Goal: Complete application form: Complete application form

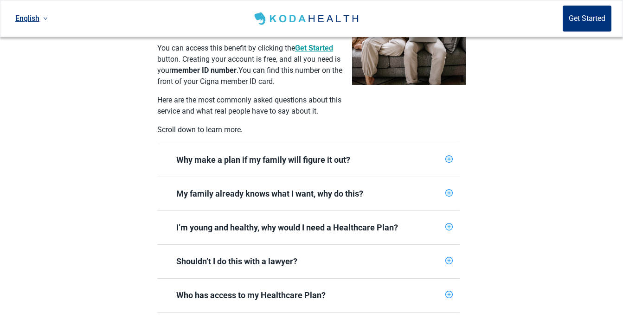
scroll to position [325, 0]
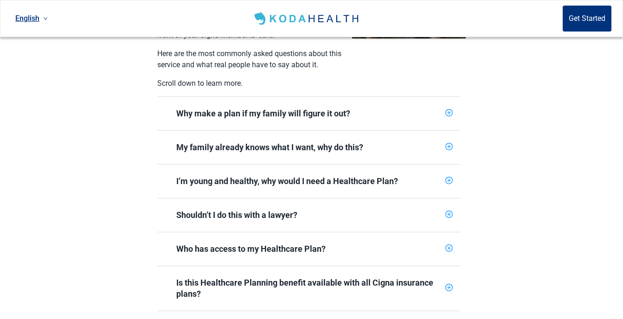
click at [374, 210] on div "Shouldn’t I do this with a lawyer?" at bounding box center [309, 215] width 266 height 11
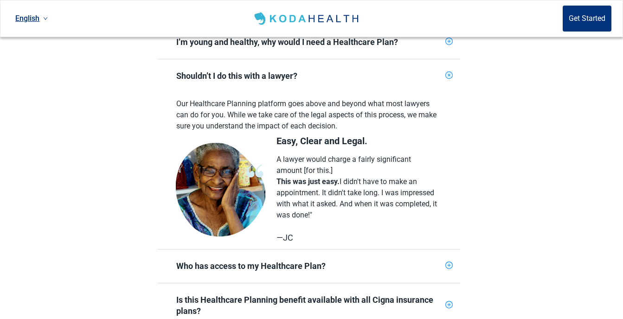
scroll to position [511, 0]
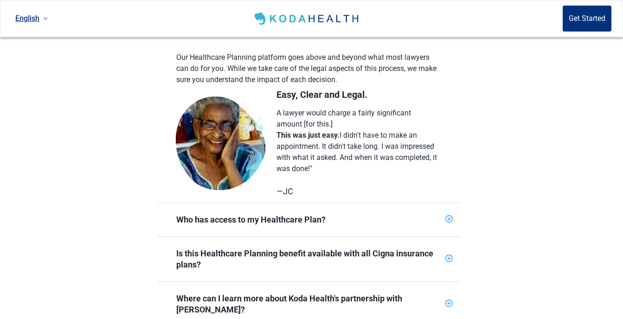
click at [389, 214] on div "Who has access to my Healthcare Plan?" at bounding box center [309, 219] width 266 height 11
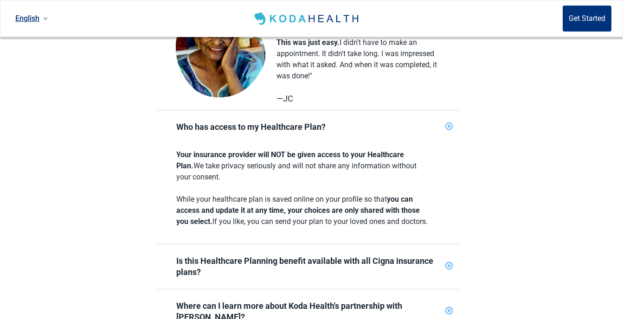
scroll to position [696, 0]
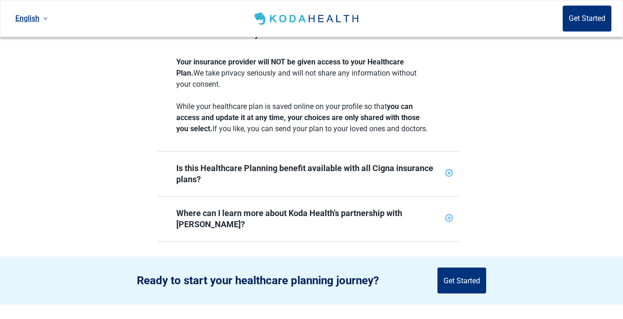
click at [338, 182] on div "Is this Healthcare Planning benefit available with all Cigna insurance plans?" at bounding box center [309, 174] width 266 height 22
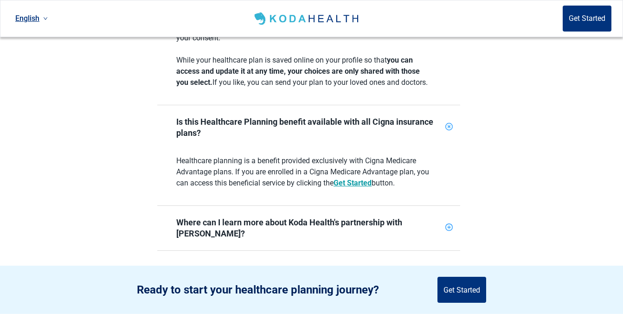
scroll to position [789, 0]
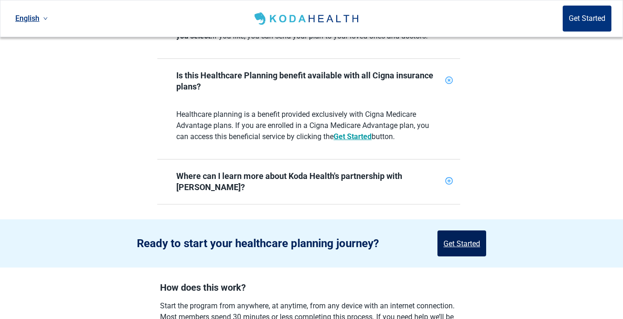
click at [469, 231] on button "Get Started" at bounding box center [462, 244] width 49 height 26
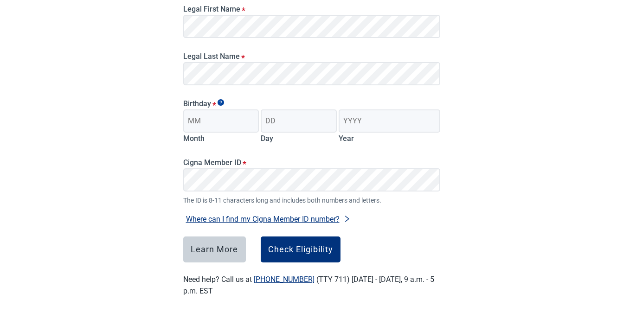
scroll to position [57, 0]
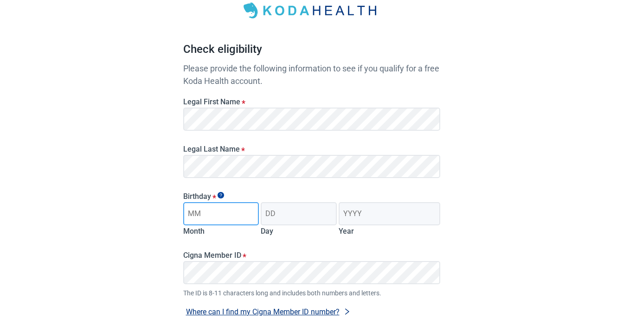
click at [234, 213] on input "Month" at bounding box center [221, 213] width 76 height 23
type input "1"
type input "01"
click at [294, 215] on input "Day" at bounding box center [299, 213] width 76 height 23
type input "04"
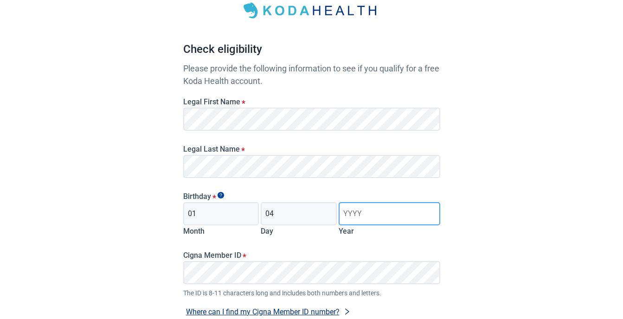
click at [364, 208] on input "Year" at bounding box center [389, 213] width 101 height 23
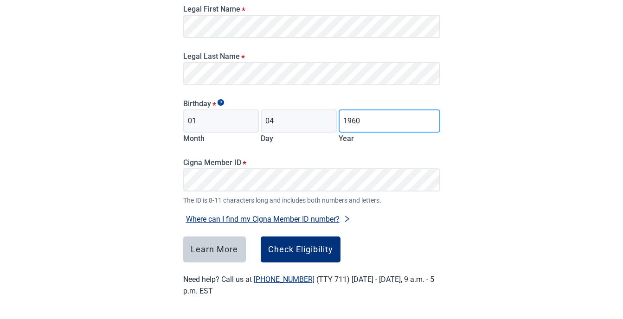
type input "1960"
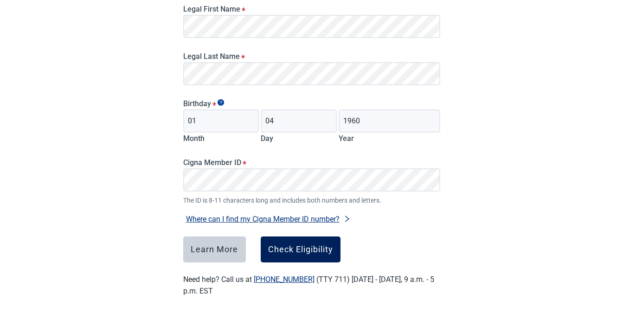
click at [301, 247] on div "Check Eligibility" at bounding box center [300, 249] width 65 height 9
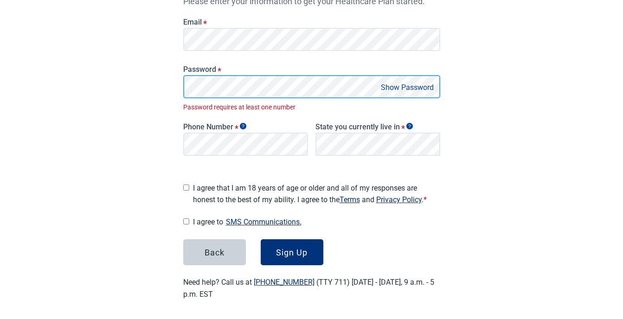
scroll to position [156, 0]
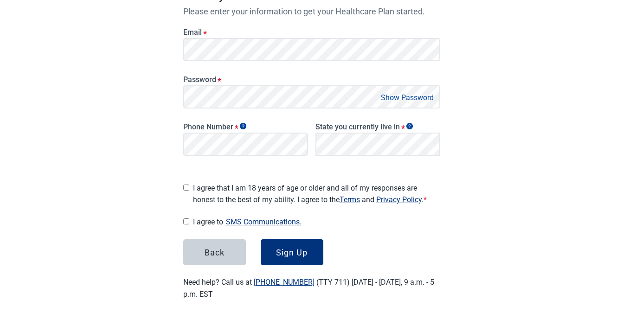
click at [412, 101] on button "Show Password" at bounding box center [407, 97] width 58 height 13
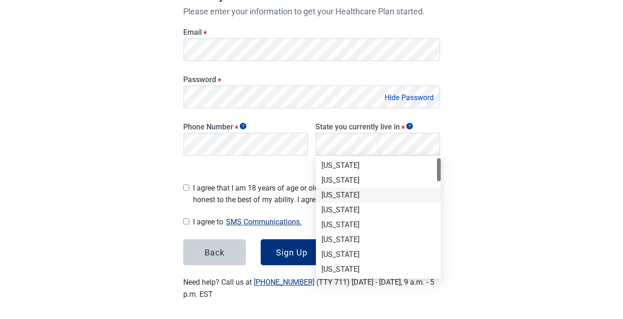
click at [335, 196] on div "[US_STATE]" at bounding box center [379, 195] width 114 height 10
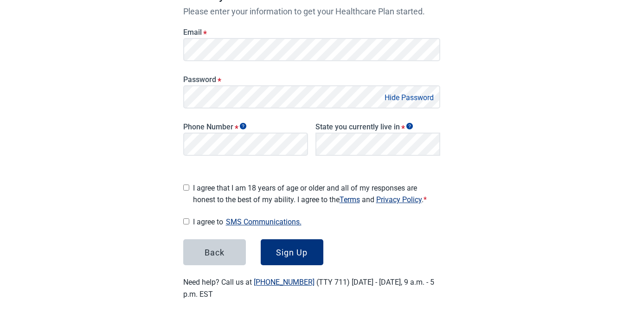
click at [182, 184] on main "Great News! You qualify for a free Koda Health account. Create your account Ple…" at bounding box center [312, 91] width 302 height 464
click at [187, 221] on input "I agree to SMS Communications." at bounding box center [186, 222] width 6 height 6
checkbox input "true"
click at [188, 185] on input "I agree that I am 18 years of age or older and all of my responses are honest t…" at bounding box center [186, 188] width 6 height 6
checkbox input "true"
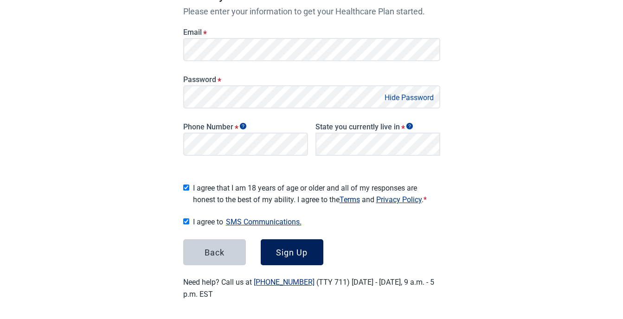
click at [298, 252] on div "Sign Up" at bounding box center [292, 252] width 32 height 9
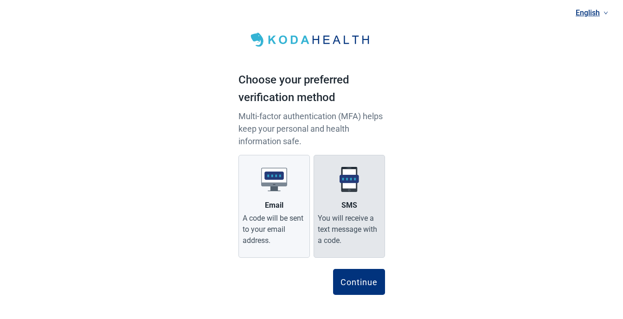
click at [359, 201] on label "SMS You will receive a text message with a code." at bounding box center [349, 206] width 71 height 103
click at [0, 0] on input "SMS You will receive a text message with a code." at bounding box center [0, 0] width 0 height 0
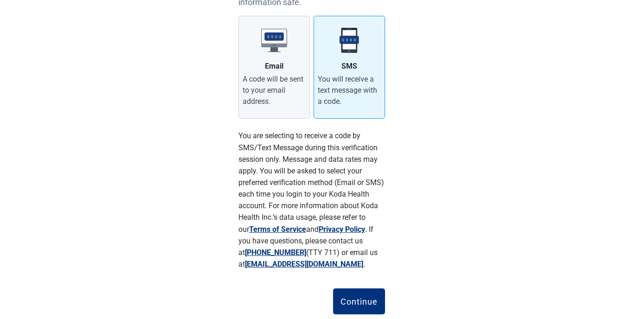
scroll to position [164, 0]
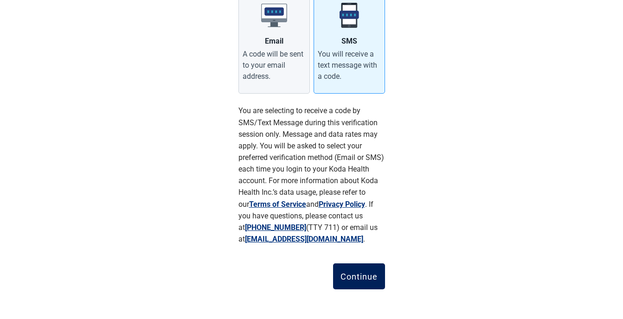
click at [369, 276] on div "Continue" at bounding box center [359, 276] width 37 height 9
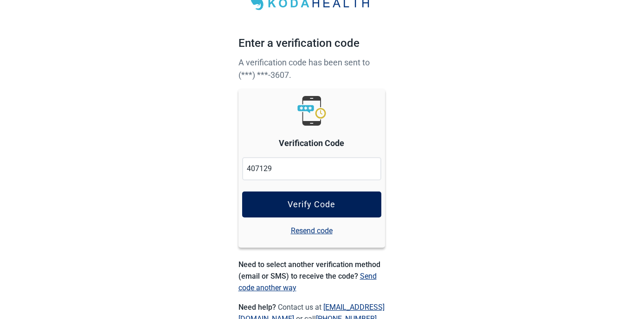
type input "407129"
click at [337, 205] on button "Verify Code" at bounding box center [311, 205] width 139 height 26
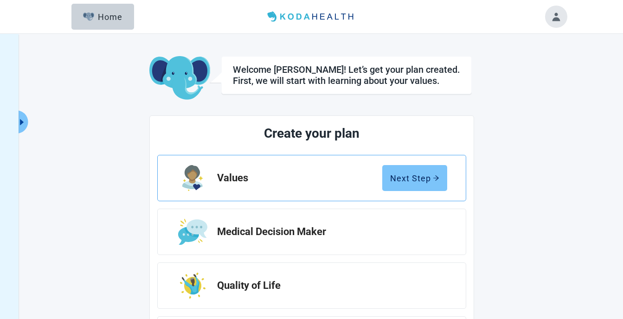
click at [410, 172] on button "Next Step" at bounding box center [415, 178] width 65 height 26
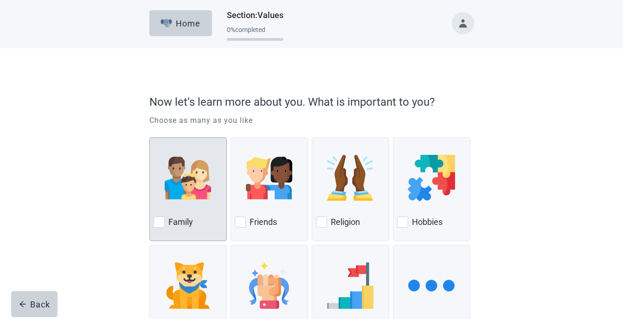
click at [161, 216] on div "Family" at bounding box center [188, 222] width 69 height 15
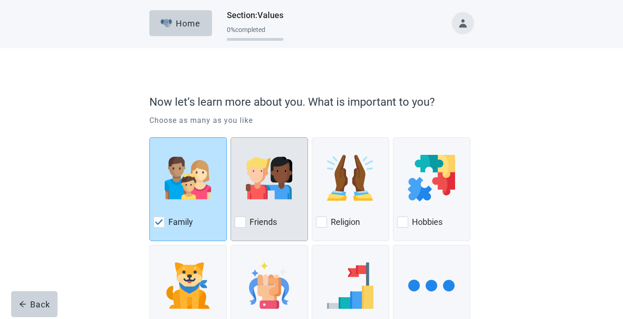
click at [237, 222] on div at bounding box center [240, 222] width 11 height 11
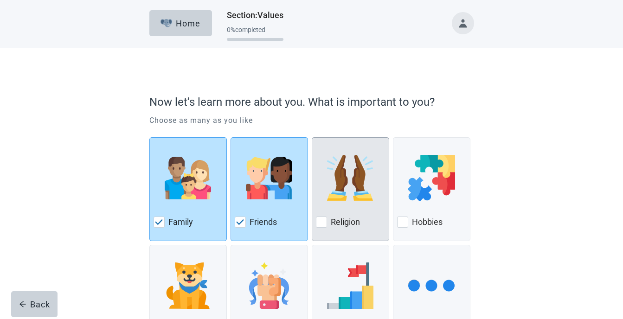
click at [317, 216] on div "Religion" at bounding box center [350, 222] width 69 height 15
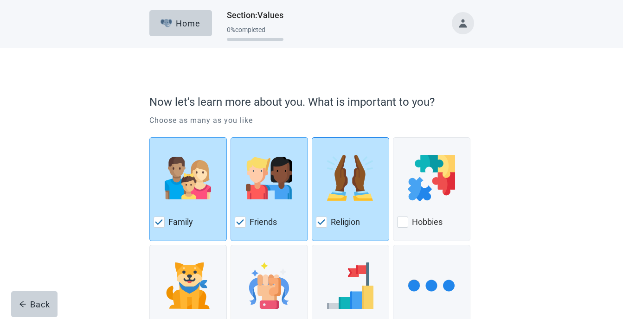
scroll to position [80, 0]
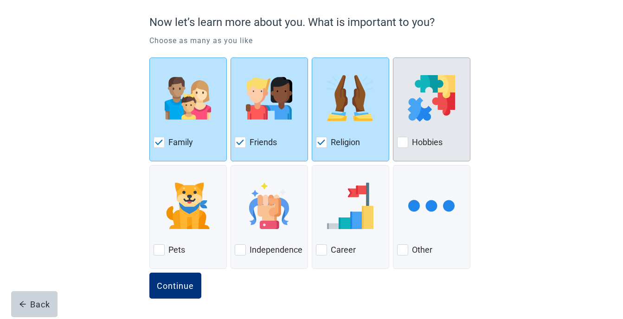
click at [409, 145] on div "Hobbies" at bounding box center [431, 142] width 69 height 15
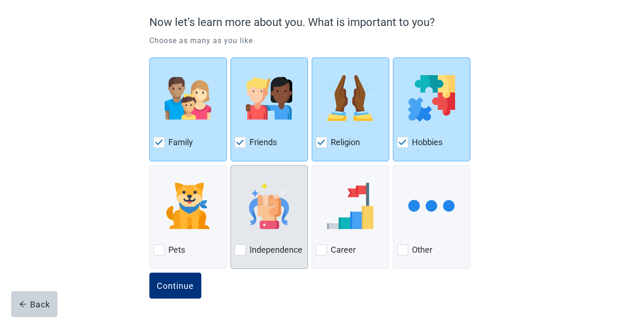
click at [240, 249] on div at bounding box center [240, 250] width 11 height 11
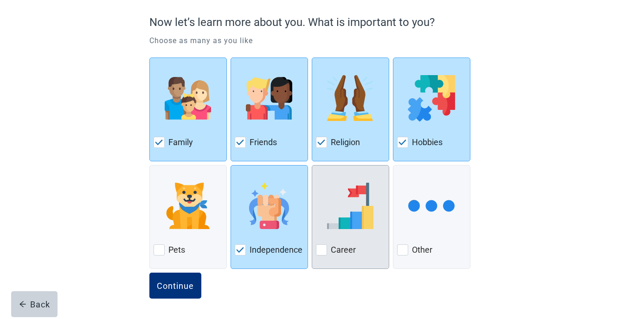
click at [323, 249] on div at bounding box center [321, 250] width 11 height 11
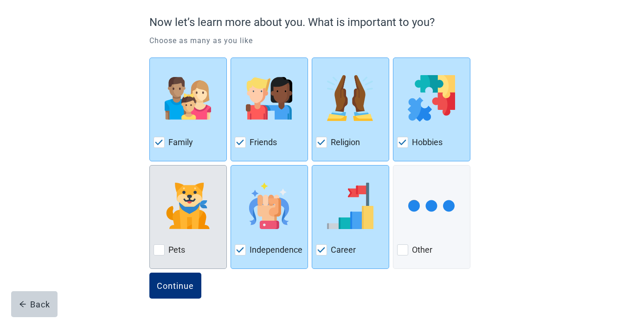
click at [162, 250] on div at bounding box center [159, 250] width 11 height 11
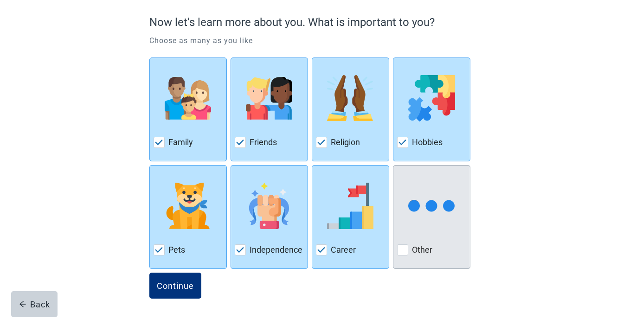
click at [399, 243] on div "Other" at bounding box center [431, 250] width 69 height 15
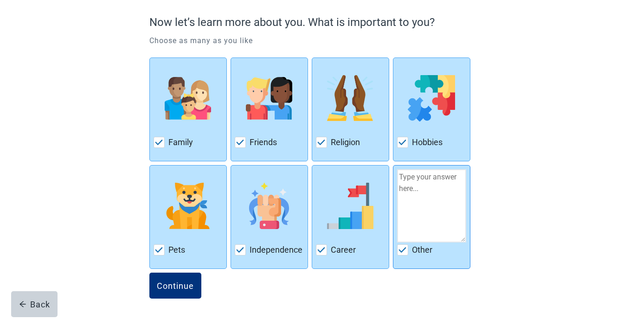
click at [402, 249] on img at bounding box center [403, 250] width 8 height 6
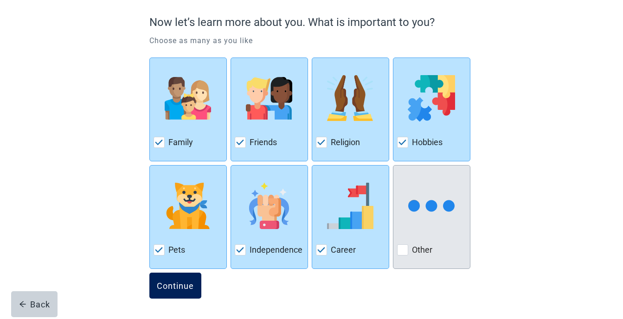
click at [167, 283] on div "Continue" at bounding box center [175, 285] width 37 height 9
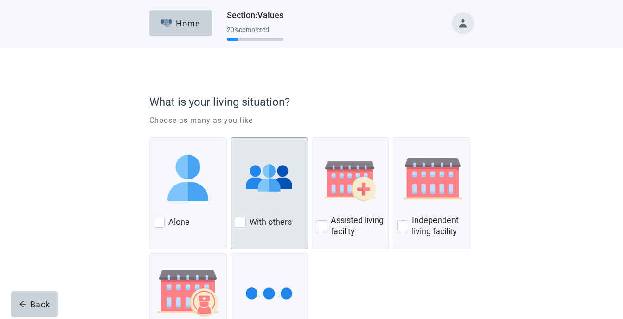
click at [249, 224] on div "With others" at bounding box center [269, 222] width 69 height 15
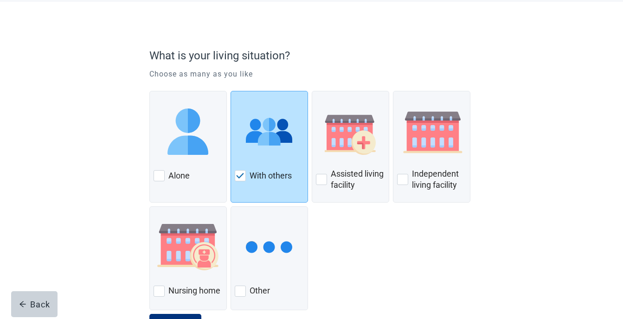
scroll to position [88, 0]
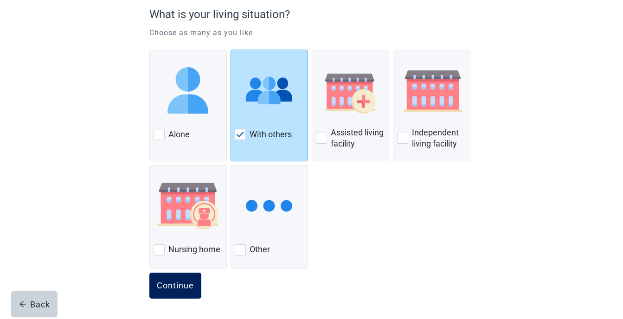
click at [171, 279] on button "Continue" at bounding box center [175, 286] width 52 height 26
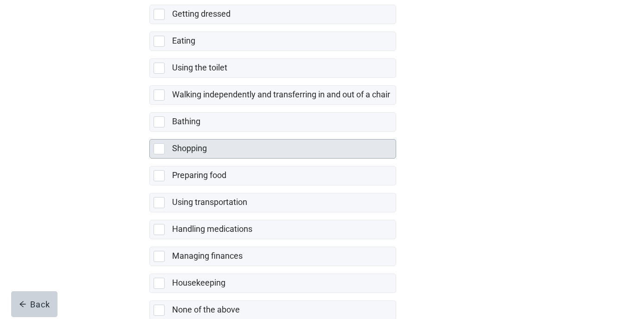
scroll to position [194, 0]
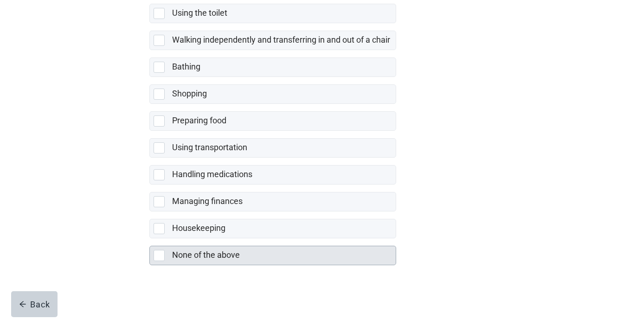
click at [164, 254] on div at bounding box center [159, 255] width 11 height 11
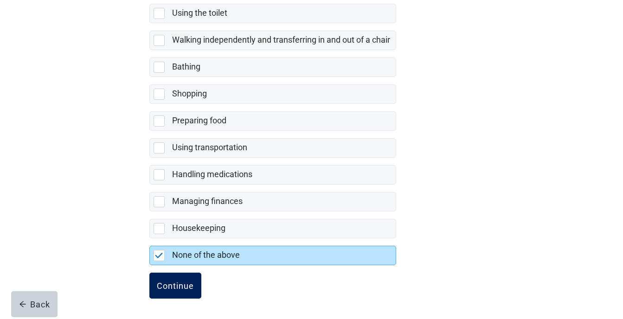
click at [159, 284] on div "Continue" at bounding box center [175, 285] width 37 height 9
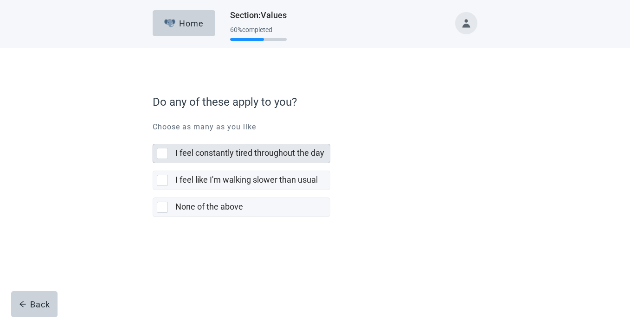
click at [166, 155] on div at bounding box center [162, 153] width 11 height 11
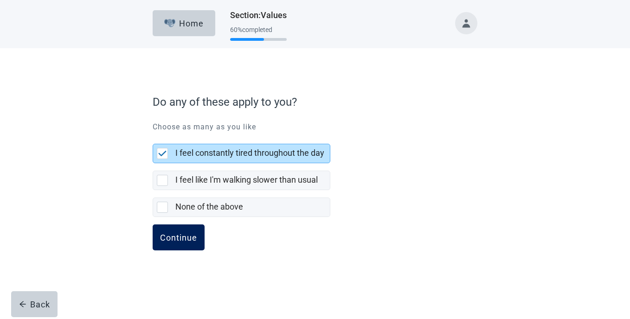
click at [188, 241] on div "Continue" at bounding box center [178, 237] width 37 height 9
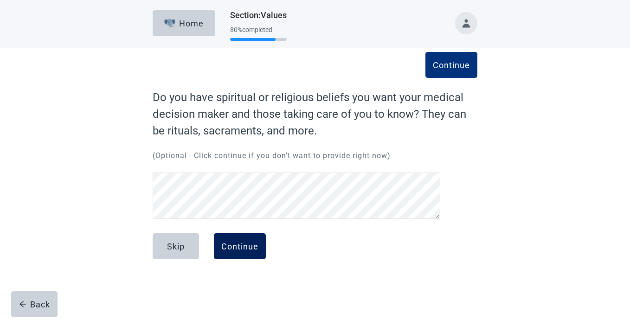
click at [249, 251] on div "Continue" at bounding box center [239, 246] width 37 height 9
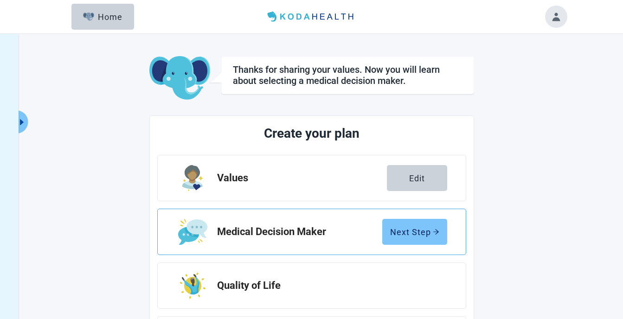
click at [411, 230] on div "Next Step" at bounding box center [414, 231] width 49 height 9
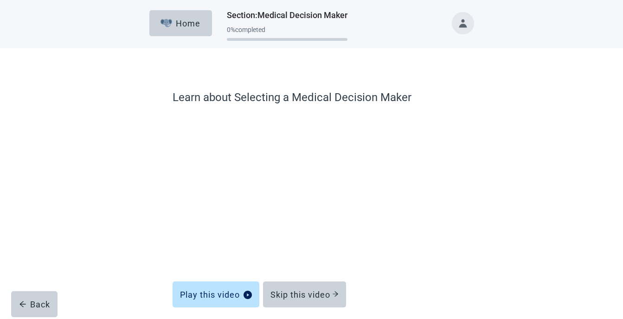
scroll to position [39, 0]
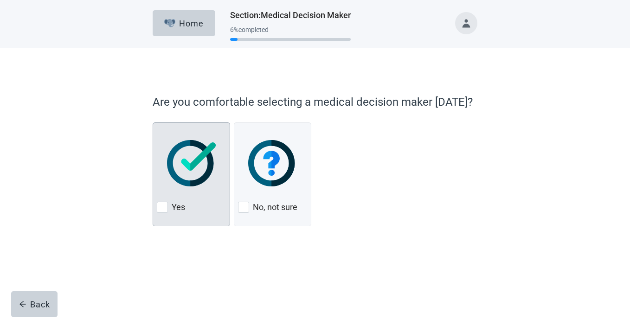
click at [168, 208] on div at bounding box center [162, 207] width 11 height 11
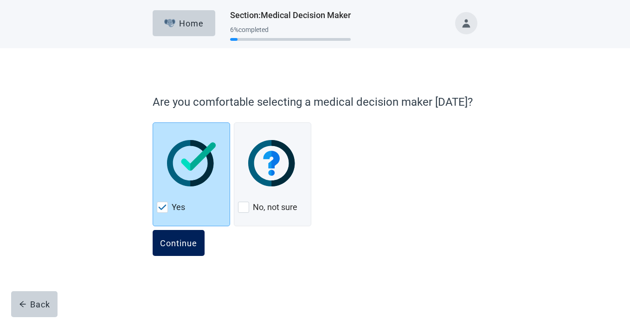
click at [185, 240] on div "Continue" at bounding box center [178, 243] width 37 height 9
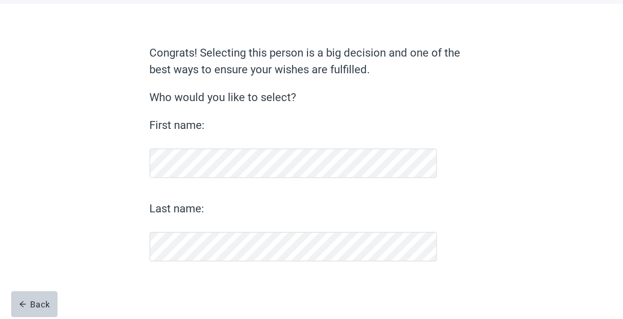
scroll to position [45, 0]
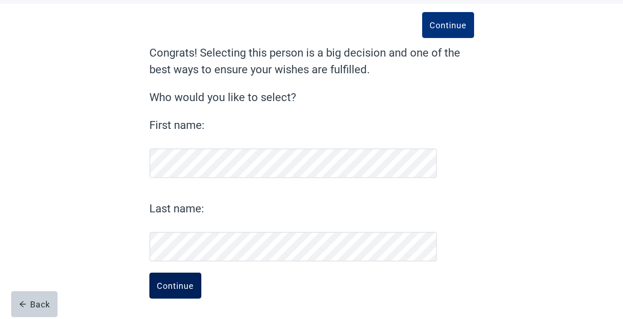
click at [179, 288] on div "Continue" at bounding box center [175, 285] width 37 height 9
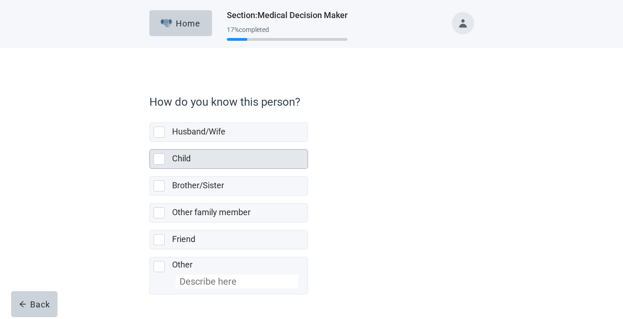
click at [160, 159] on div at bounding box center [159, 159] width 11 height 11
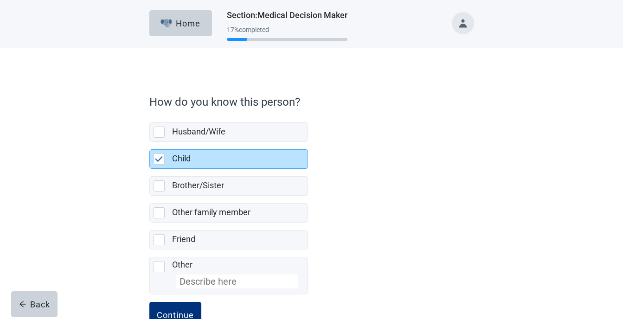
scroll to position [29, 0]
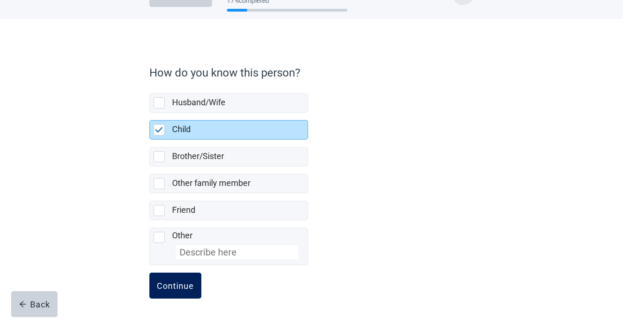
click at [172, 284] on div "Continue" at bounding box center [175, 285] width 37 height 9
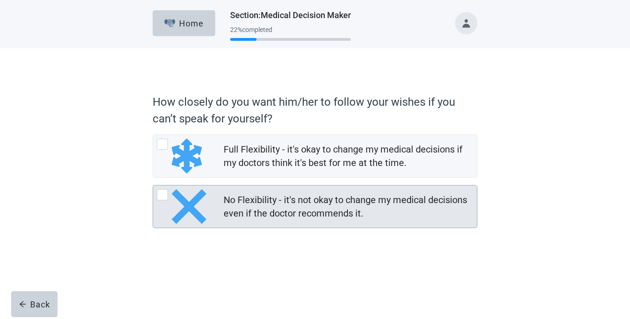
click at [166, 195] on div at bounding box center [162, 194] width 11 height 11
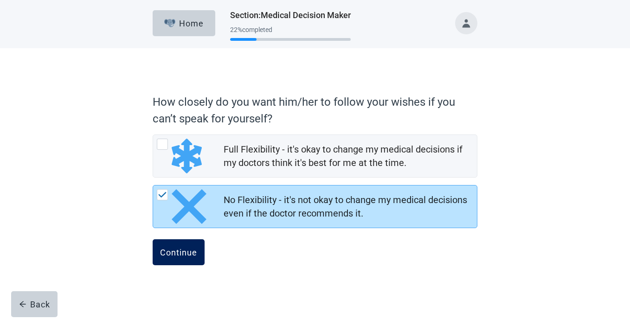
click at [194, 245] on button "Continue" at bounding box center [179, 253] width 52 height 26
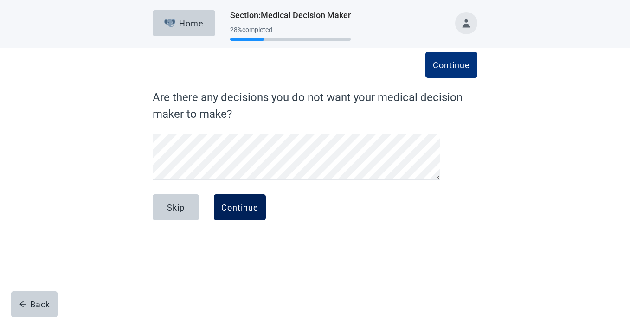
click at [243, 200] on button "Continue" at bounding box center [240, 208] width 52 height 26
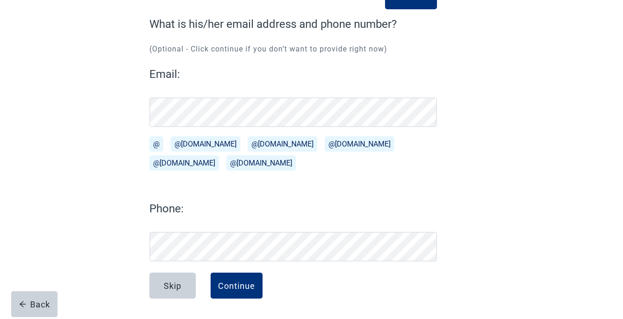
scroll to position [73, 0]
click at [247, 284] on div "Continue" at bounding box center [236, 285] width 37 height 9
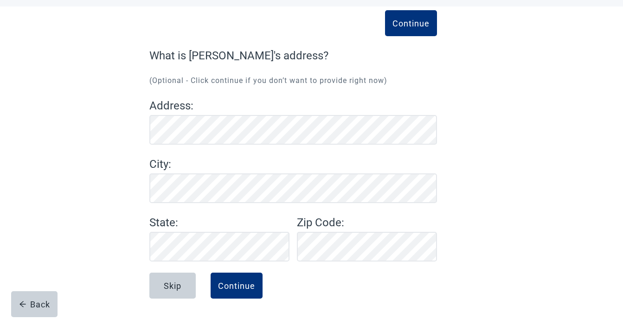
scroll to position [42, 0]
click at [245, 286] on div "Continue" at bounding box center [236, 285] width 37 height 9
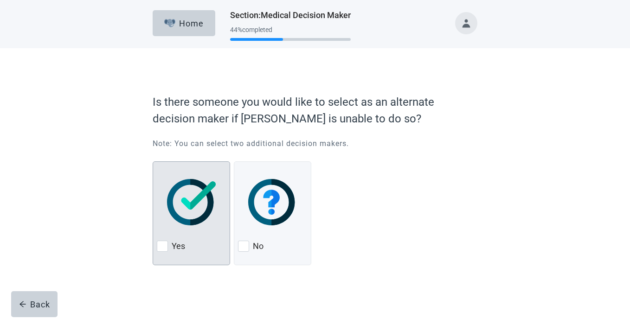
click at [171, 244] on div "Yes" at bounding box center [191, 246] width 69 height 15
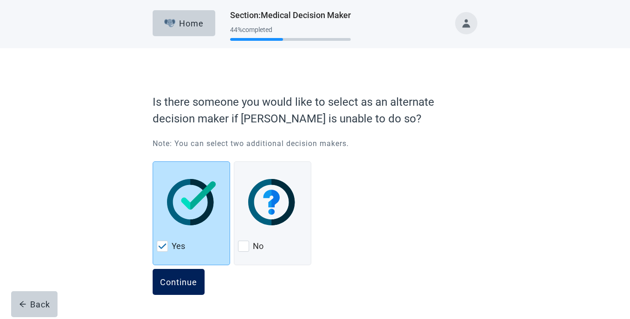
click at [193, 287] on div "Continue" at bounding box center [178, 282] width 37 height 9
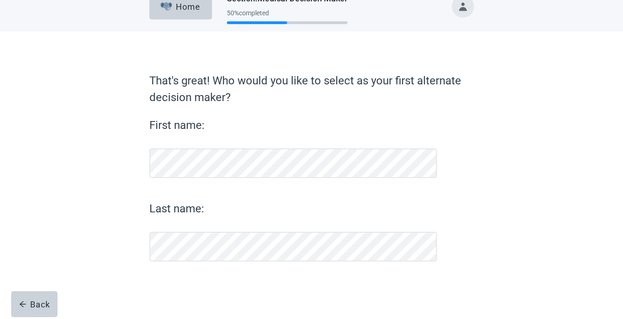
scroll to position [17, 0]
click at [29, 302] on div "Back" at bounding box center [34, 304] width 31 height 9
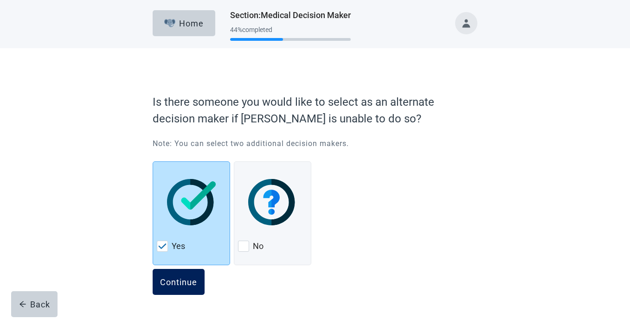
click at [194, 284] on div "Continue" at bounding box center [178, 282] width 37 height 9
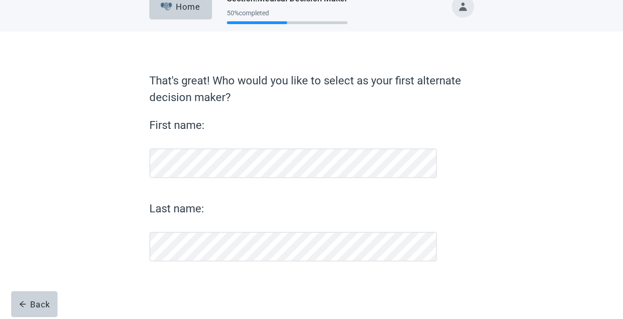
scroll to position [17, 0]
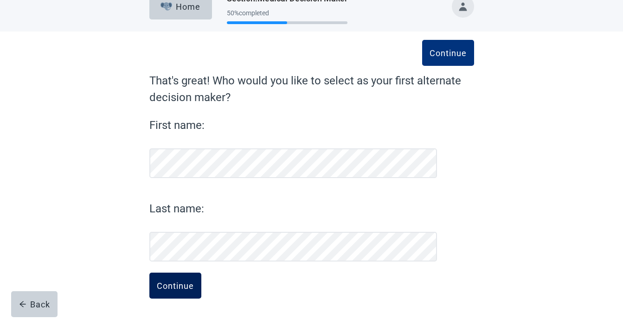
click at [176, 291] on button "Continue" at bounding box center [175, 286] width 52 height 26
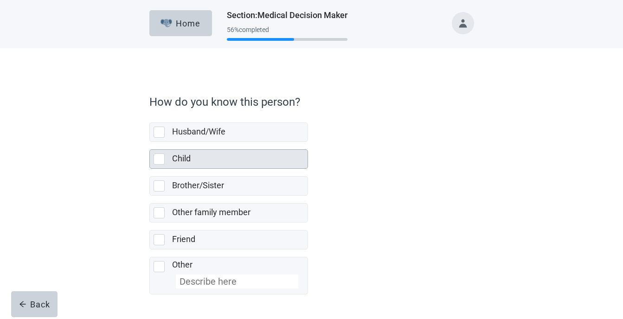
click at [160, 161] on div at bounding box center [159, 159] width 11 height 11
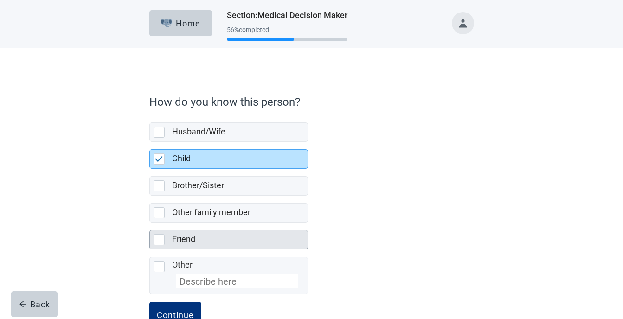
scroll to position [29, 0]
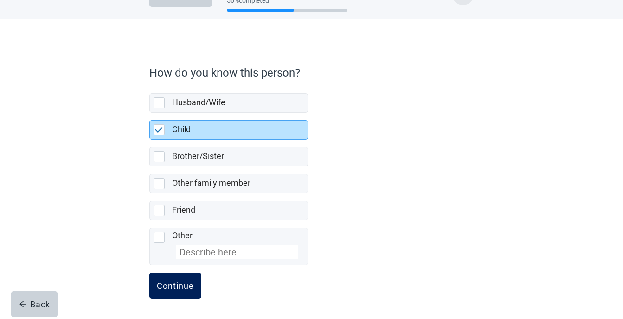
click at [177, 282] on div "Continue" at bounding box center [175, 285] width 37 height 9
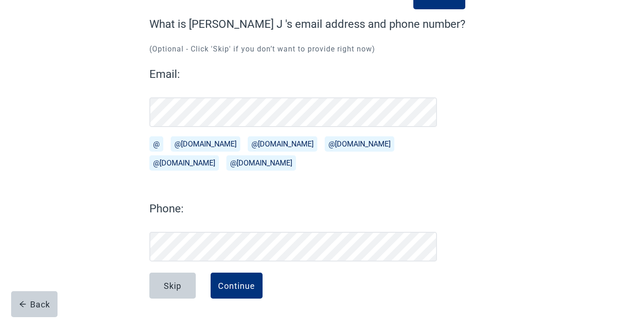
scroll to position [73, 0]
click at [240, 281] on div "Continue" at bounding box center [236, 285] width 37 height 9
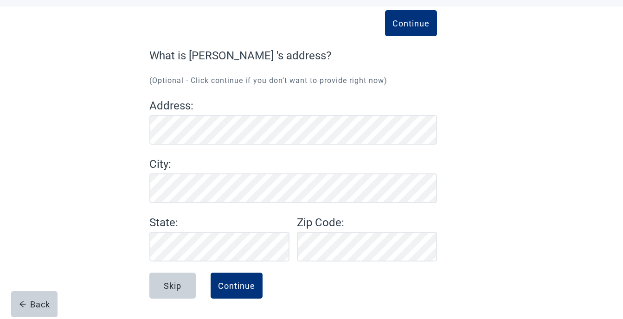
scroll to position [42, 0]
click at [232, 290] on div "Continue" at bounding box center [236, 285] width 37 height 9
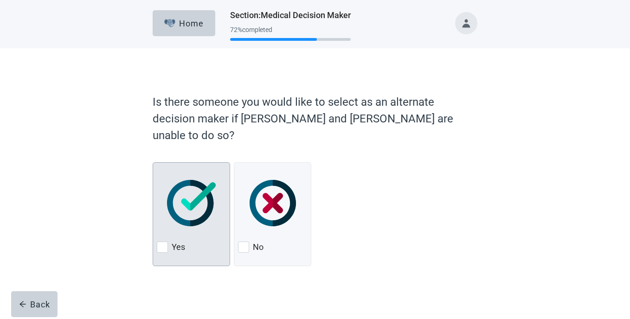
click at [178, 242] on label "Yes" at bounding box center [178, 247] width 13 height 11
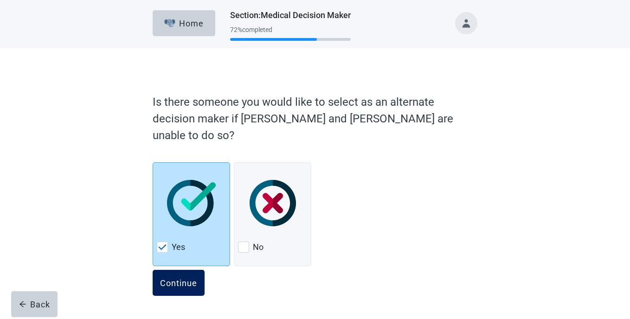
click at [184, 279] on div "Continue" at bounding box center [178, 283] width 37 height 9
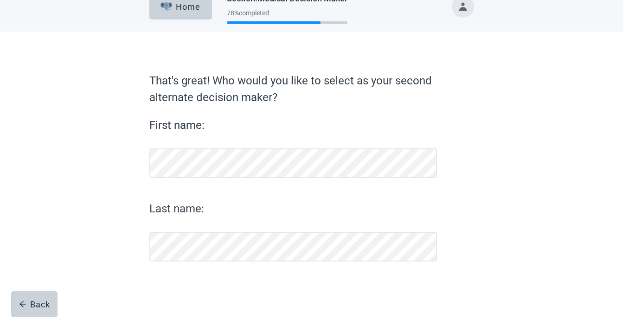
scroll to position [17, 0]
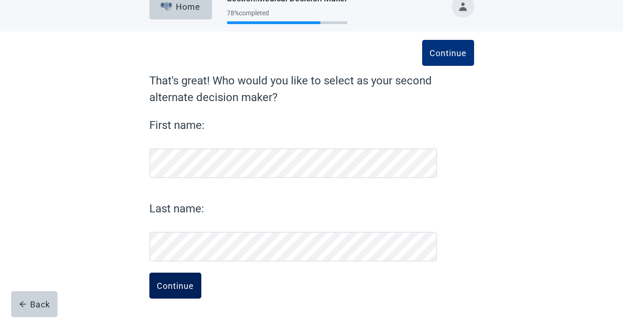
click at [187, 290] on div "Continue" at bounding box center [175, 285] width 37 height 9
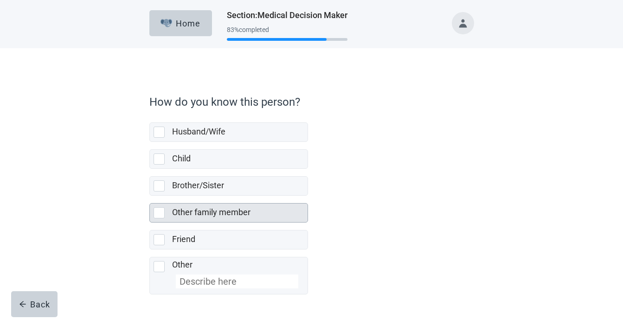
click at [165, 215] on div at bounding box center [161, 213] width 15 height 11
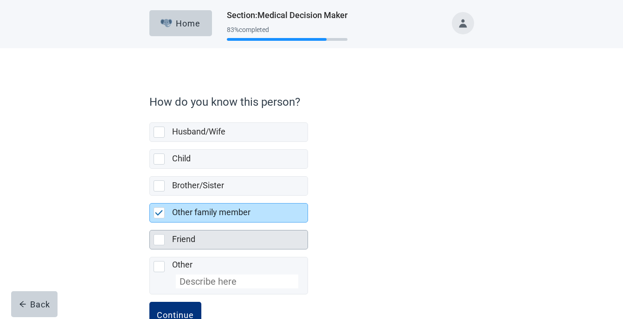
scroll to position [29, 0]
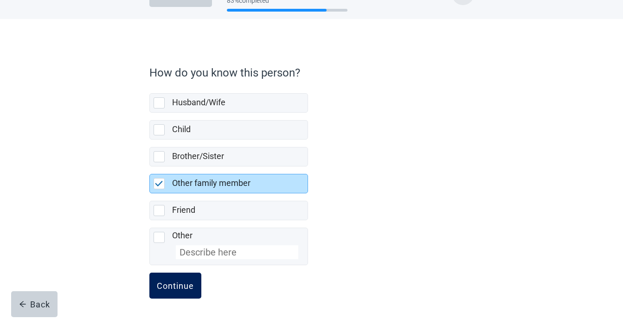
click at [192, 287] on div "Continue" at bounding box center [175, 285] width 37 height 9
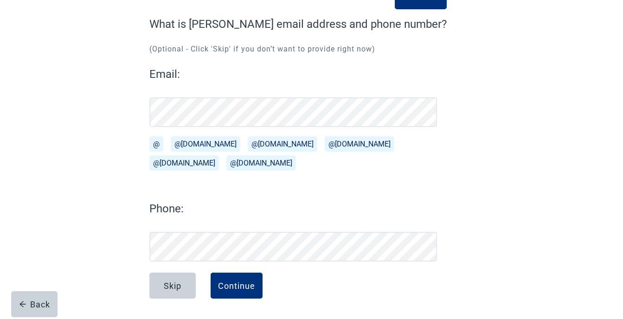
scroll to position [73, 0]
click at [232, 281] on div "Continue" at bounding box center [236, 285] width 37 height 9
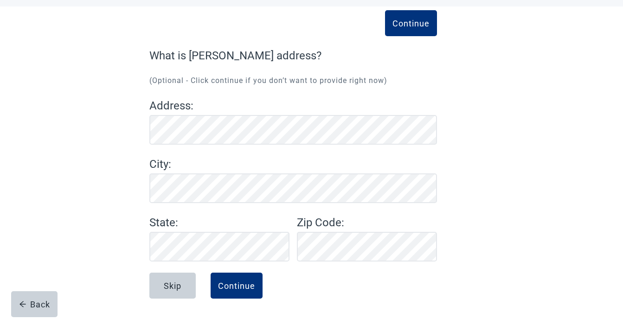
scroll to position [42, 0]
click at [237, 280] on button "Continue" at bounding box center [237, 286] width 52 height 26
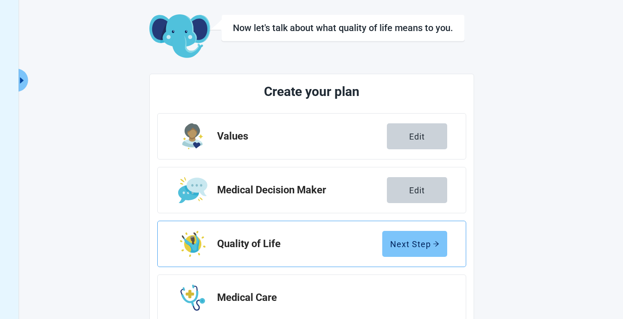
click at [401, 243] on div "Next Step" at bounding box center [414, 244] width 49 height 9
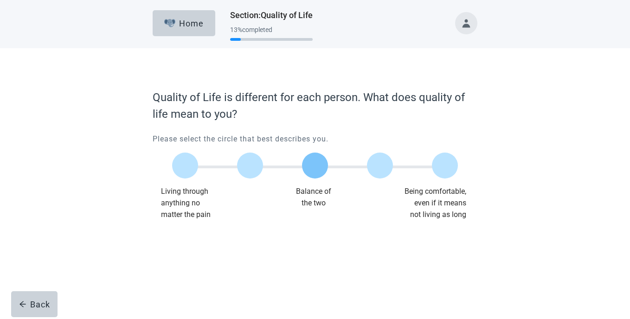
click at [312, 169] on div at bounding box center [315, 166] width 26 height 26
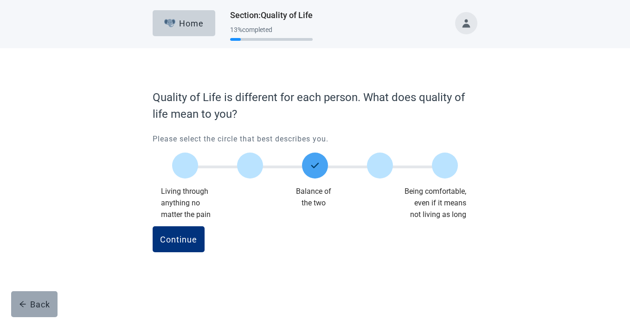
click at [31, 300] on div "Back" at bounding box center [34, 304] width 31 height 9
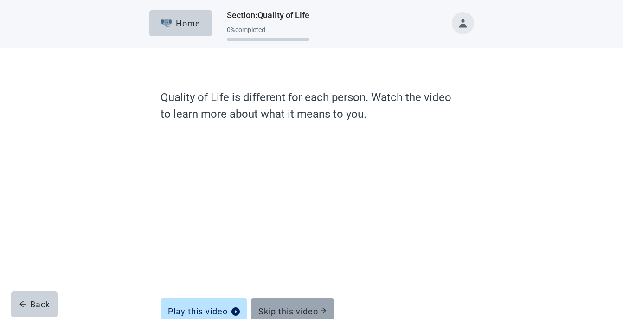
click at [279, 313] on div "Skip this video" at bounding box center [293, 311] width 68 height 9
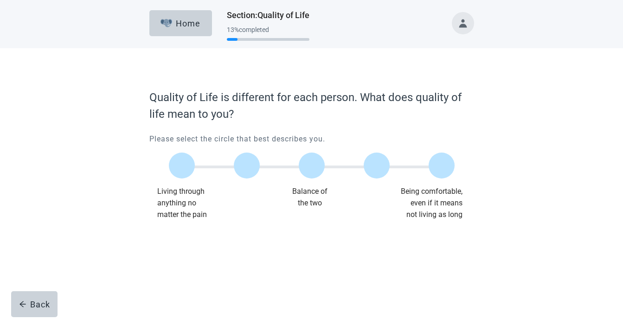
click at [318, 273] on div at bounding box center [311, 250] width 325 height 46
click at [321, 166] on div at bounding box center [315, 166] width 26 height 26
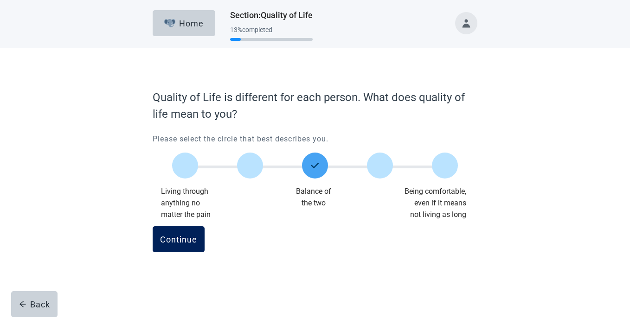
click at [184, 239] on div "Continue" at bounding box center [178, 239] width 37 height 9
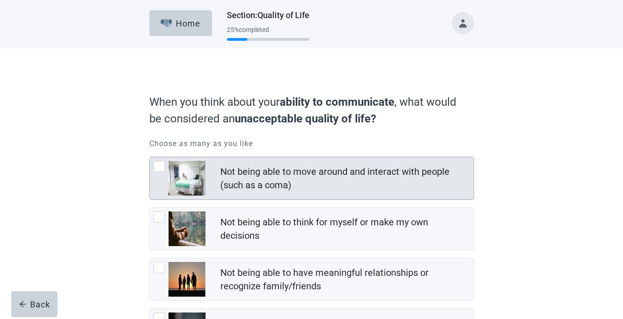
scroll to position [46, 0]
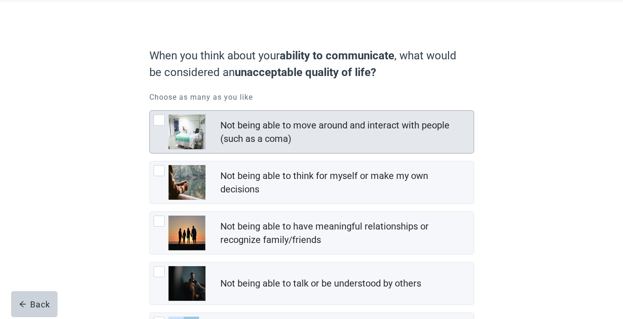
click at [305, 123] on div "Not being able to move around and interact with people (such as a coma)" at bounding box center [345, 132] width 248 height 27
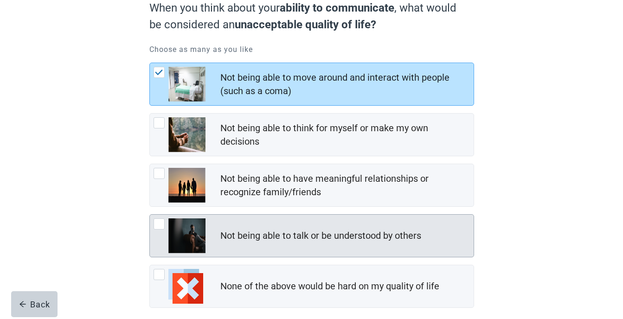
scroll to position [141, 0]
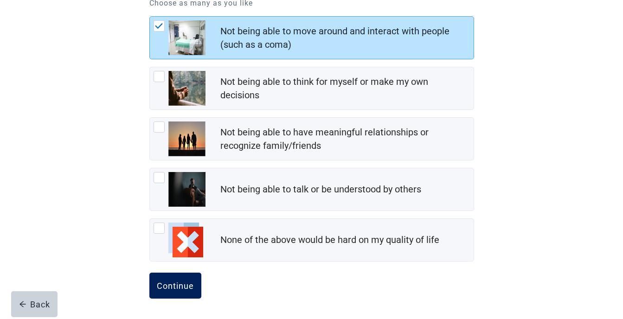
click at [190, 291] on button "Continue" at bounding box center [175, 286] width 52 height 26
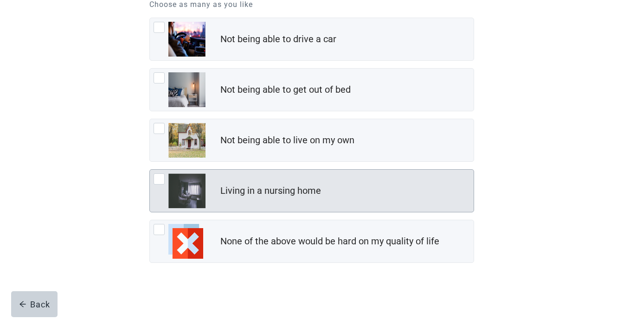
scroll to position [141, 0]
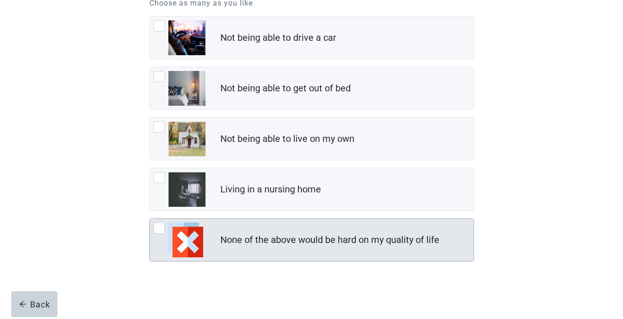
click at [253, 229] on div "None of the above would be hard on my quality of life" at bounding box center [312, 240] width 324 height 42
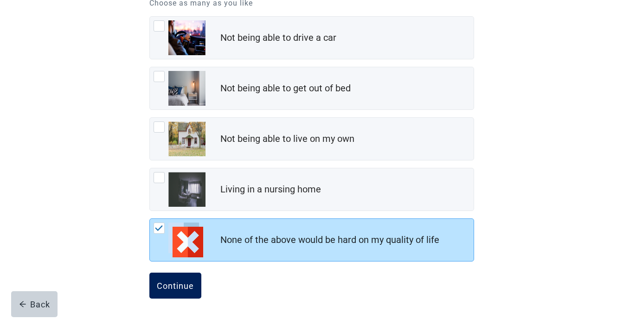
click at [179, 285] on div "Continue" at bounding box center [175, 285] width 37 height 9
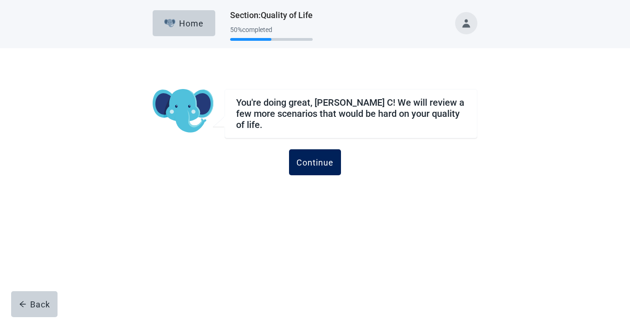
click at [328, 162] on div "Continue" at bounding box center [315, 162] width 37 height 9
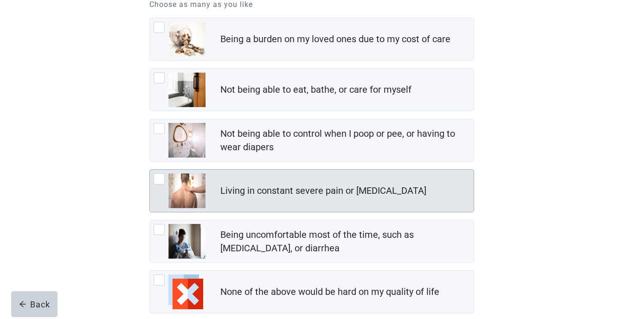
scroll to position [186, 0]
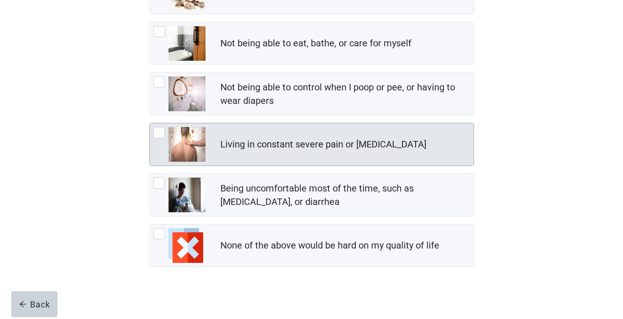
click at [257, 147] on div "Living in constant severe pain or [MEDICAL_DATA]" at bounding box center [324, 144] width 206 height 13
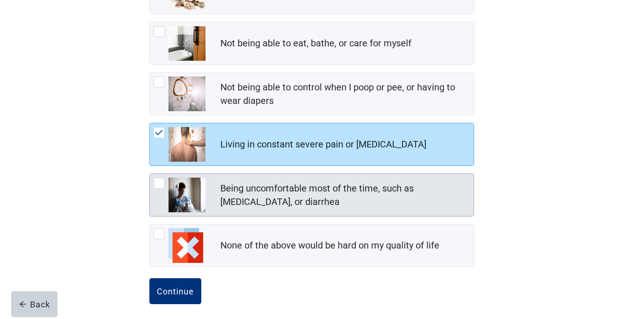
scroll to position [191, 0]
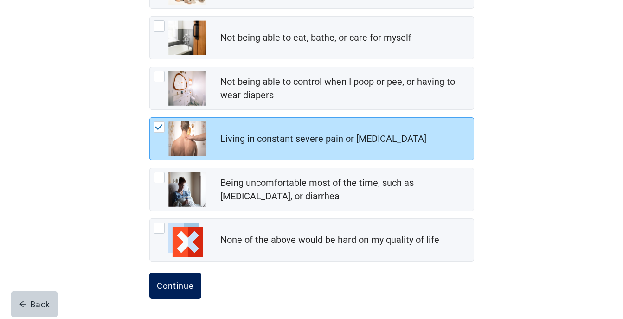
click at [170, 287] on div "Continue" at bounding box center [175, 285] width 37 height 9
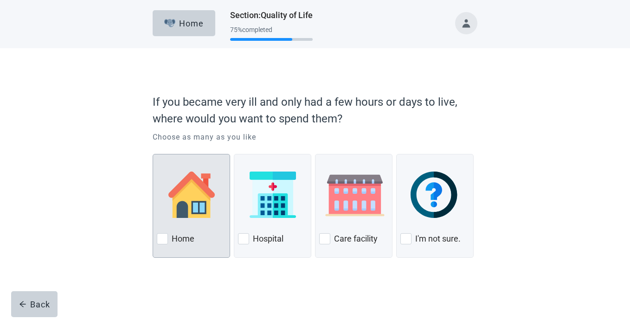
click at [168, 236] on div "Home" at bounding box center [191, 239] width 69 height 15
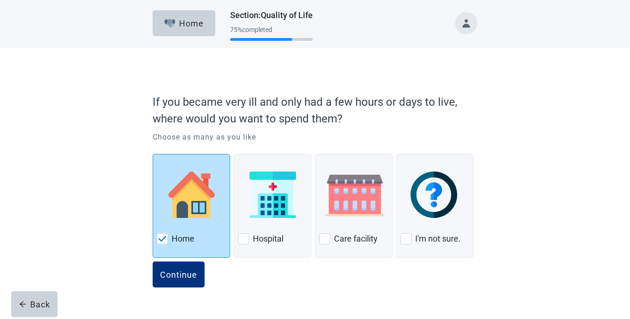
click at [168, 236] on div "Home" at bounding box center [191, 239] width 69 height 15
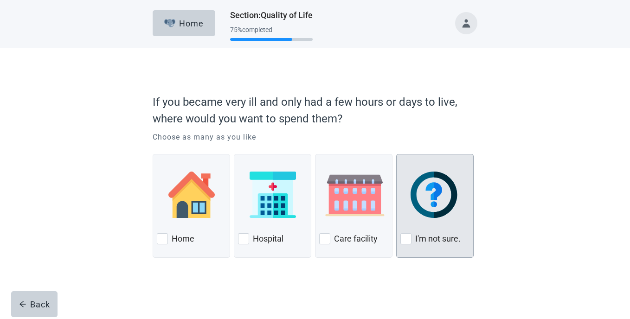
click at [429, 240] on label "I'm not sure." at bounding box center [437, 239] width 45 height 11
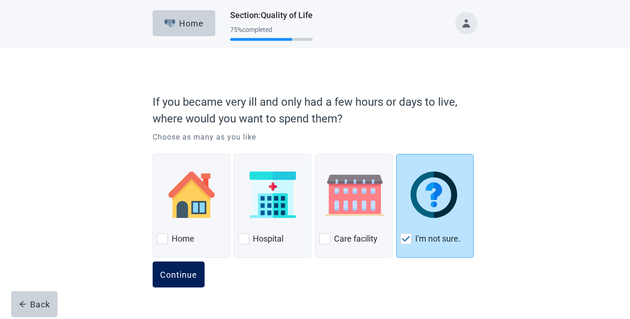
click at [184, 284] on button "Continue" at bounding box center [179, 275] width 52 height 26
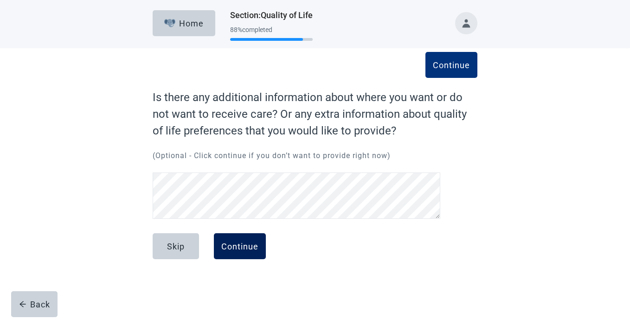
click at [235, 242] on div "Continue" at bounding box center [239, 246] width 37 height 9
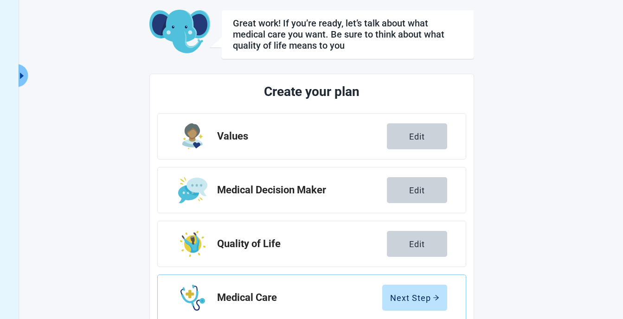
scroll to position [139, 0]
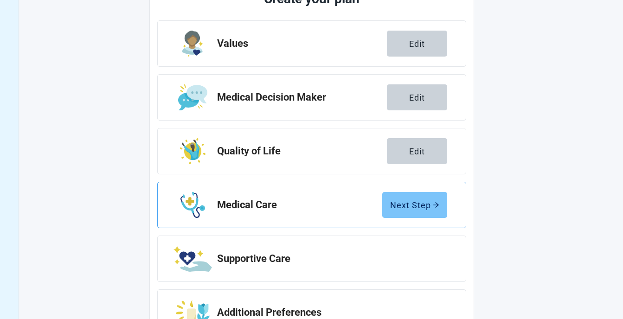
click at [435, 205] on icon "arrow-right" at bounding box center [436, 205] width 6 height 6
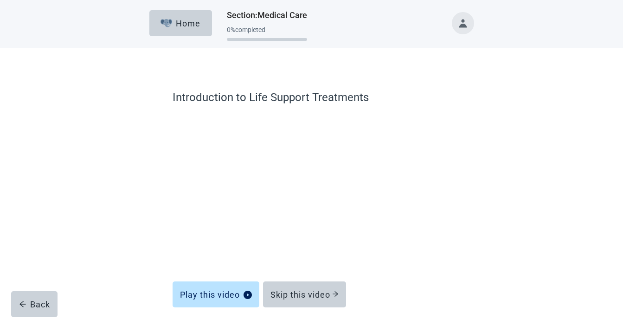
click at [468, 26] on button "Toggle account menu" at bounding box center [463, 23] width 22 height 22
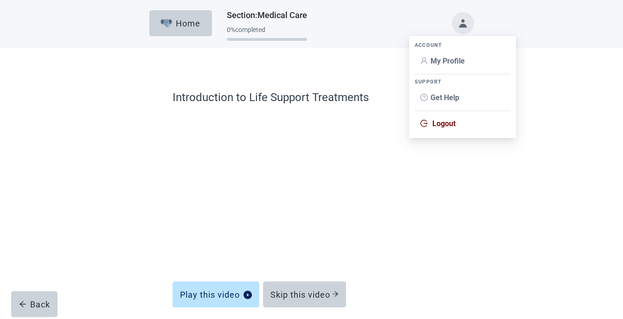
click at [436, 124] on span "Logout" at bounding box center [444, 123] width 23 height 9
